Goal: Register for event/course

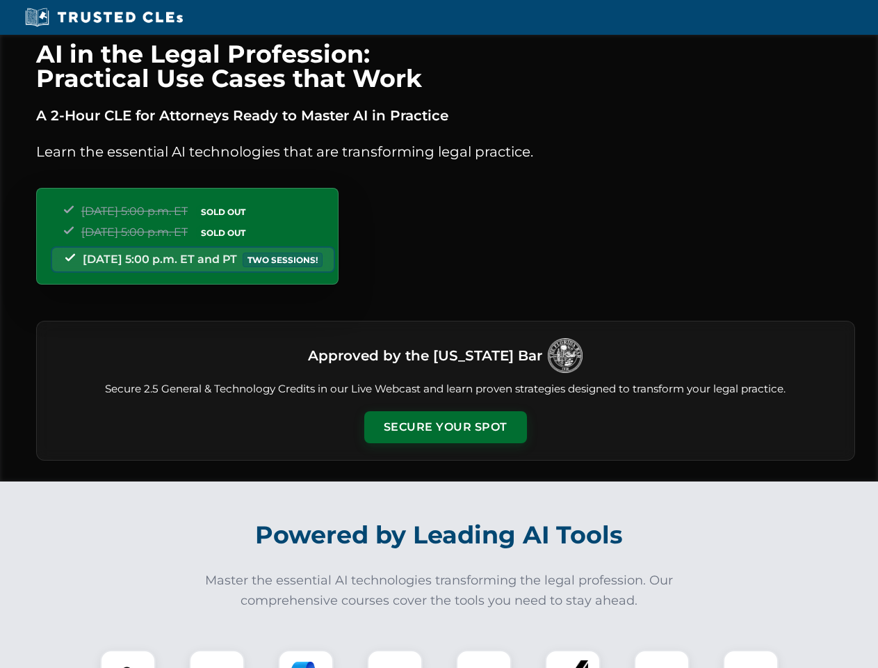
click at [445, 427] on button "Secure Your Spot" at bounding box center [445, 427] width 163 height 32
click at [128, 658] on img at bounding box center [128, 677] width 40 height 40
click at [217, 658] on div at bounding box center [217, 677] width 56 height 56
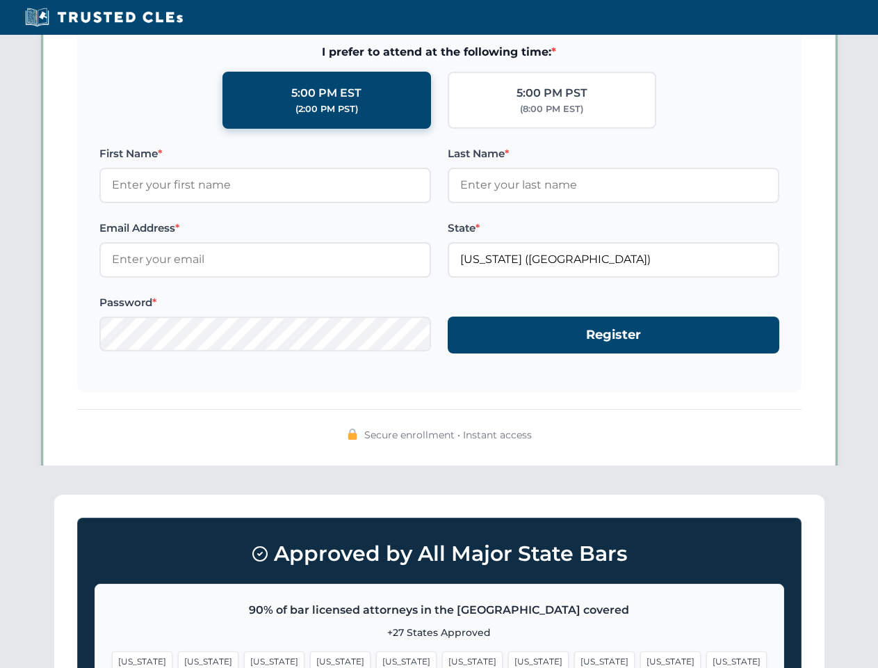
click at [640, 658] on span "[US_STATE]" at bounding box center [670, 661] width 60 height 20
